Goal: Information Seeking & Learning: Learn about a topic

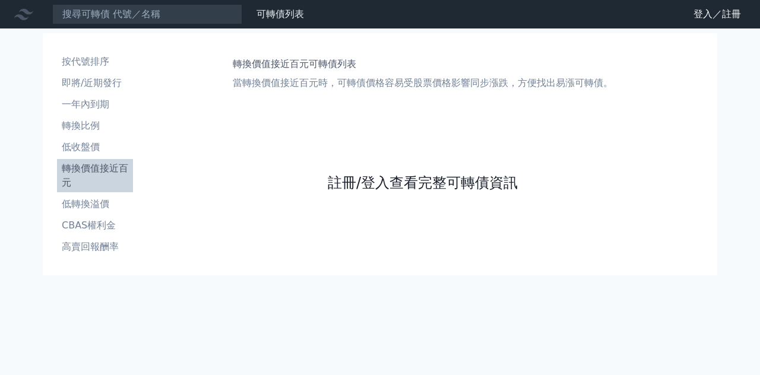
click at [402, 186] on link "註冊/登入查看完整可轉債資訊" at bounding box center [423, 182] width 190 height 19
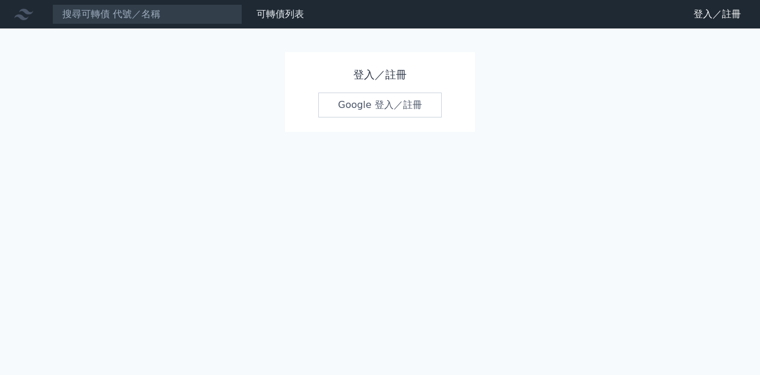
click at [405, 113] on link "Google 登入／註冊" at bounding box center [379, 105] width 123 height 25
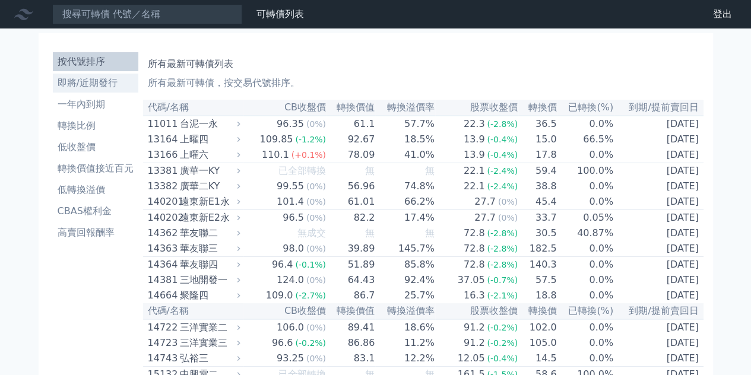
click at [108, 78] on li "即將/近期發行" at bounding box center [95, 83] width 85 height 14
